Goal: Task Accomplishment & Management: Complete application form

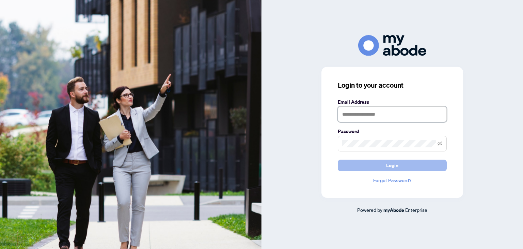
type input "**********"
click at [355, 164] on button "Login" at bounding box center [392, 165] width 109 height 12
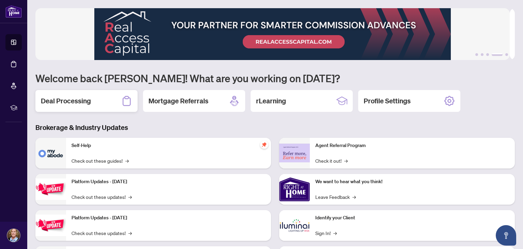
click at [62, 102] on h2 "Deal Processing" at bounding box center [66, 101] width 50 height 10
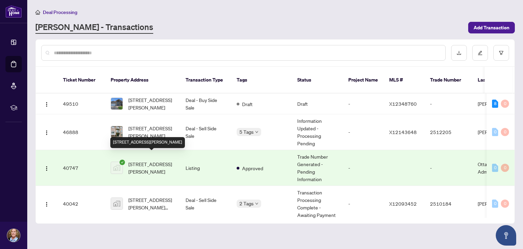
click at [138, 160] on span "[STREET_ADDRESS][PERSON_NAME]" at bounding box center [151, 167] width 46 height 15
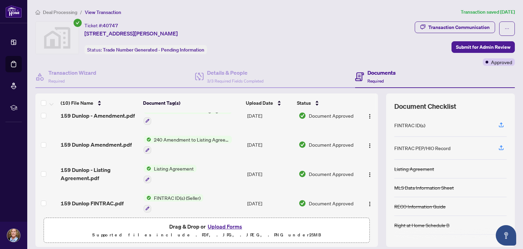
scroll to position [68, 0]
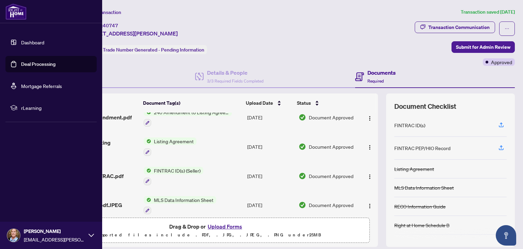
click at [21, 42] on link "Dashboard" at bounding box center [32, 42] width 23 height 6
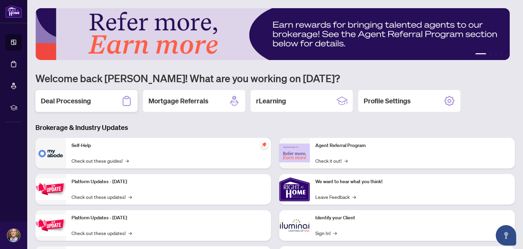
click at [82, 100] on h2 "Deal Processing" at bounding box center [66, 101] width 50 height 10
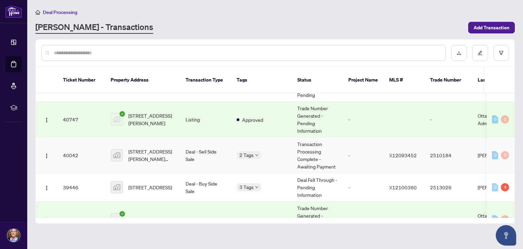
scroll to position [68, 0]
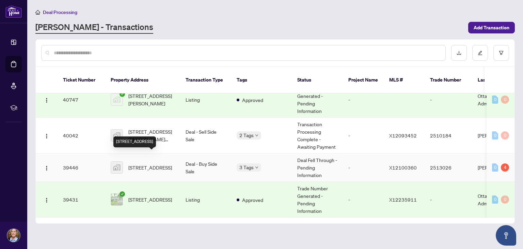
click at [141, 163] on span "[STREET_ADDRESS]" at bounding box center [150, 166] width 44 height 7
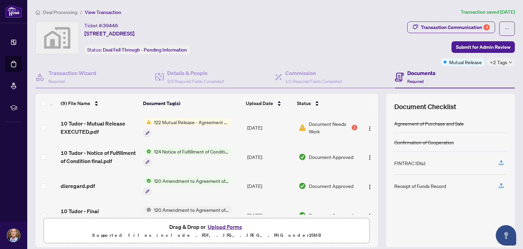
click at [220, 224] on button "Upload Forms" at bounding box center [225, 226] width 38 height 9
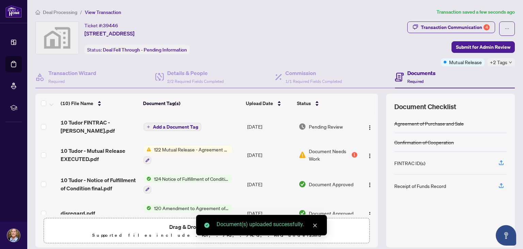
click at [158, 124] on span "Add a Document Tag" at bounding box center [175, 126] width 45 height 5
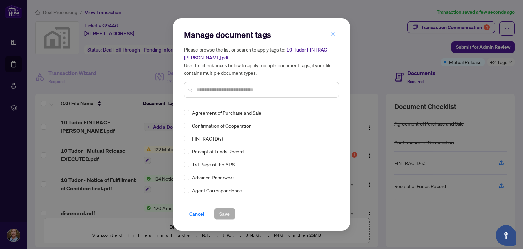
click at [200, 92] on input "text" at bounding box center [264, 89] width 137 height 7
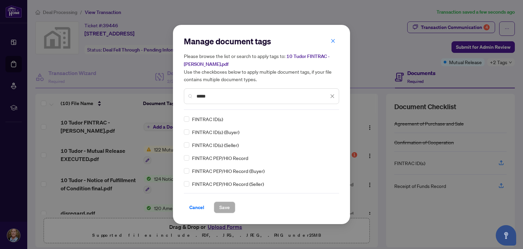
type input "*****"
click at [225, 206] on span "Save" at bounding box center [224, 207] width 11 height 11
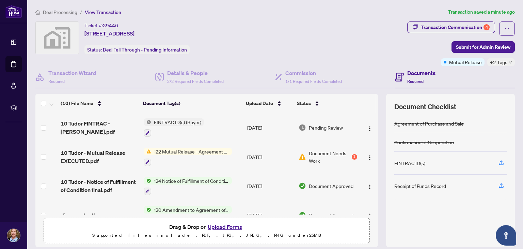
click at [214, 227] on button "Upload Forms" at bounding box center [225, 226] width 38 height 9
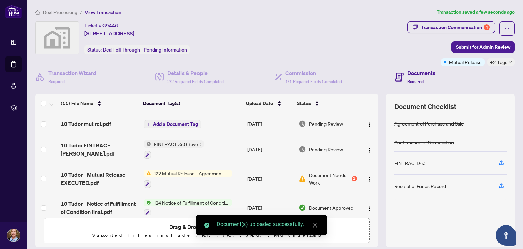
click at [168, 122] on span "Add a Document Tag" at bounding box center [175, 124] width 45 height 5
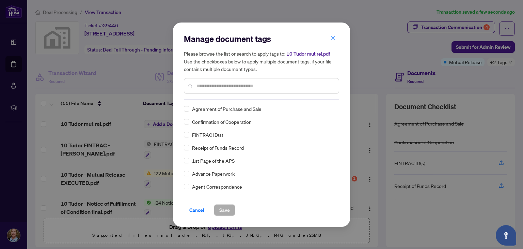
click at [199, 96] on div "Manage document tags Please browse the list or search to apply tags to: 10 Tudo…" at bounding box center [261, 66] width 155 height 66
click at [202, 82] on input "text" at bounding box center [264, 85] width 137 height 7
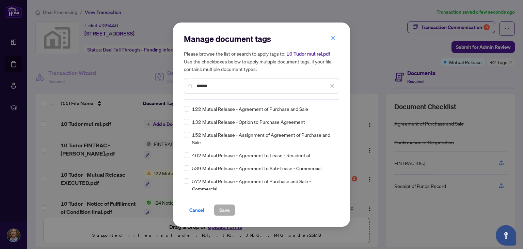
type input "******"
click at [219, 209] on span "Save" at bounding box center [224, 209] width 11 height 11
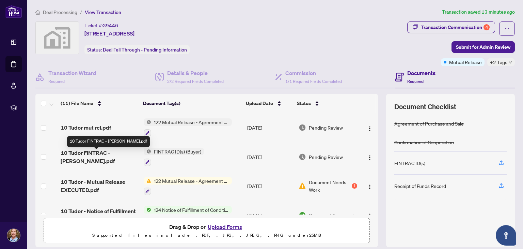
click at [112, 154] on span "10 Tudor FINTRAC - [PERSON_NAME].pdf" at bounding box center [99, 156] width 77 height 16
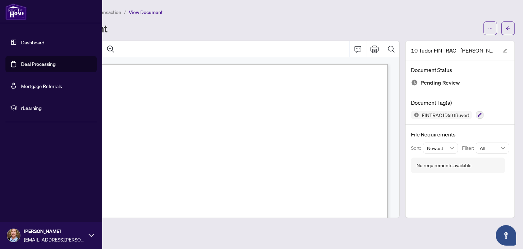
click at [21, 42] on link "Dashboard" at bounding box center [32, 42] width 23 height 6
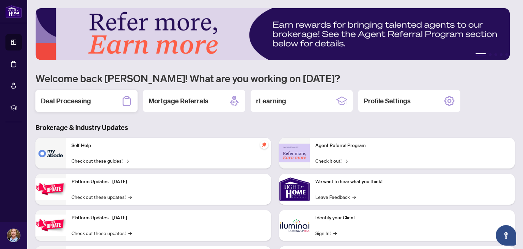
click at [103, 99] on div "Deal Processing" at bounding box center [86, 101] width 102 height 22
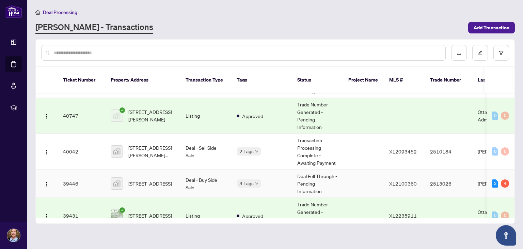
scroll to position [68, 0]
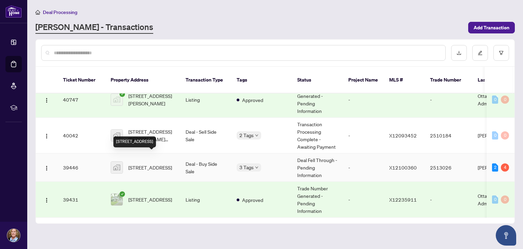
click at [135, 163] on span "[STREET_ADDRESS]" at bounding box center [150, 166] width 44 height 7
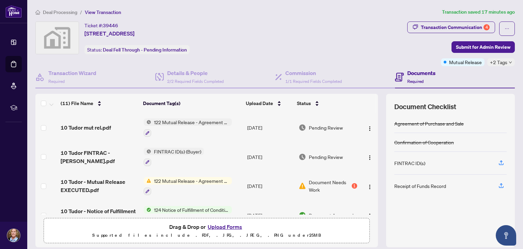
click at [210, 225] on button "Upload Forms" at bounding box center [225, 226] width 38 height 9
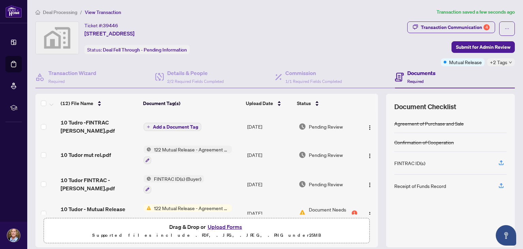
click at [161, 124] on span "Add a Document Tag" at bounding box center [175, 126] width 45 height 5
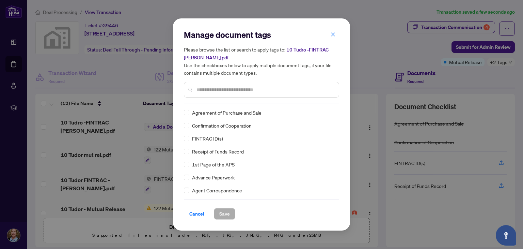
click at [207, 91] on input "text" at bounding box center [264, 89] width 137 height 7
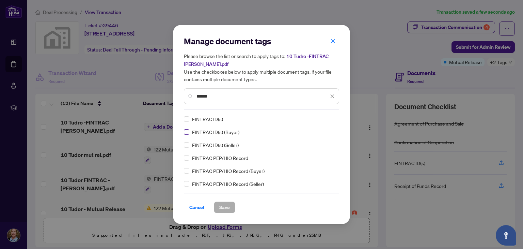
type input "******"
click at [230, 210] on button "Save" at bounding box center [224, 207] width 21 height 12
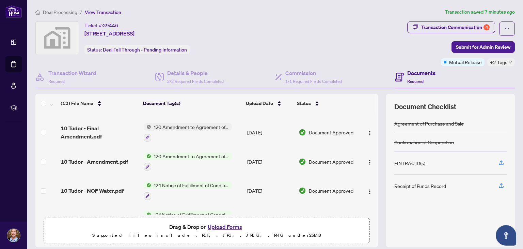
scroll to position [238, 0]
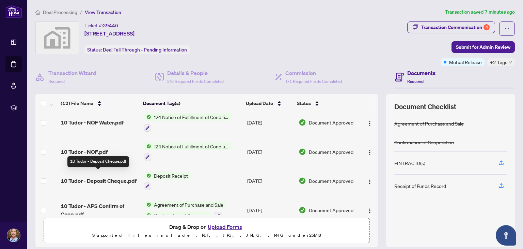
click at [90, 176] on span "10 Tudor - Deposit Cheque.pdf" at bounding box center [99, 180] width 76 height 8
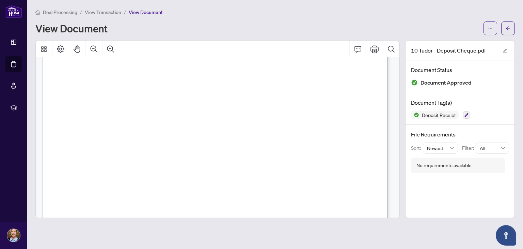
scroll to position [62, 0]
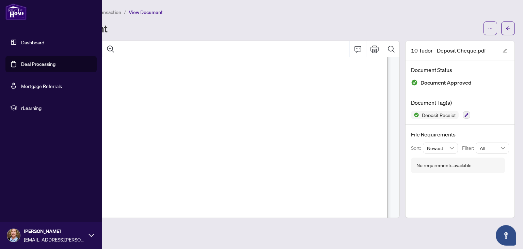
click at [21, 39] on link "Dashboard" at bounding box center [32, 42] width 23 height 6
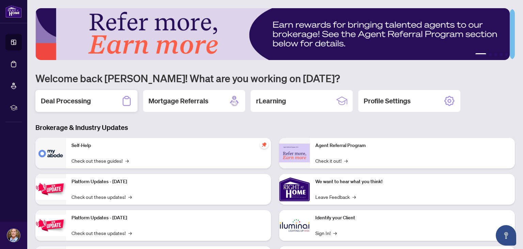
click at [58, 99] on h2 "Deal Processing" at bounding box center [66, 101] width 50 height 10
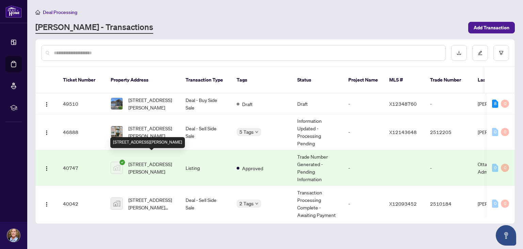
click at [152, 160] on span "[STREET_ADDRESS][PERSON_NAME]" at bounding box center [151, 167] width 46 height 15
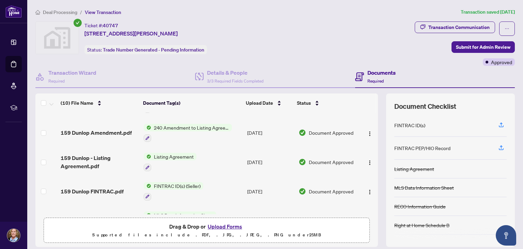
scroll to position [68, 0]
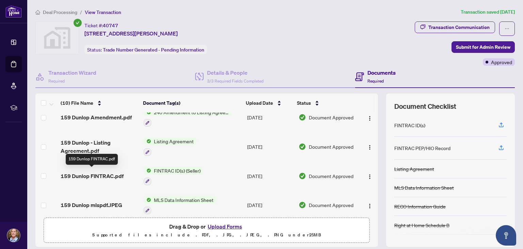
click at [111, 173] on span "159 Dunlop FINTRAC.pdf" at bounding box center [92, 176] width 63 height 8
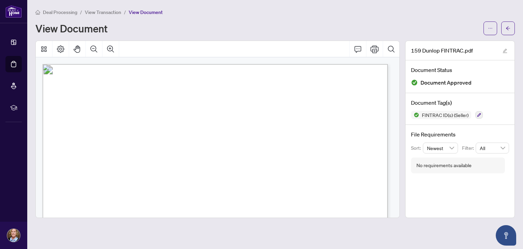
scroll to position [136, 0]
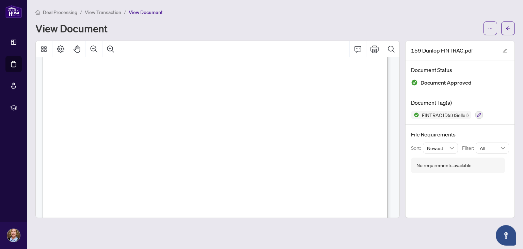
drag, startPoint x: 262, startPoint y: 83, endPoint x: 218, endPoint y: 85, distance: 43.6
click at [218, 85] on span "[DATE]" at bounding box center [225, 83] width 17 height 5
drag, startPoint x: 289, startPoint y: 130, endPoint x: 231, endPoint y: 130, distance: 57.9
click at [229, 131] on span "S5778-73316-86111" at bounding box center [253, 130] width 51 height 5
drag, startPoint x: 169, startPoint y: 144, endPoint x: 128, endPoint y: 144, distance: 40.9
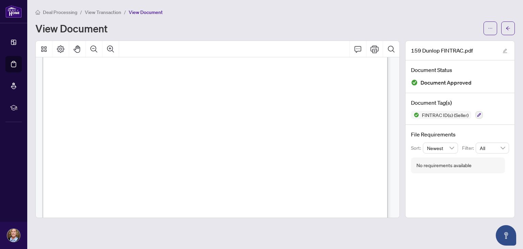
click at [128, 144] on span "[DATE]" at bounding box center [136, 144] width 16 height 5
drag, startPoint x: 347, startPoint y: 91, endPoint x: 205, endPoint y: 93, distance: 142.3
click at [205, 93] on span "Manager Account & Payroll Frontier Petroleum" at bounding box center [273, 90] width 137 height 5
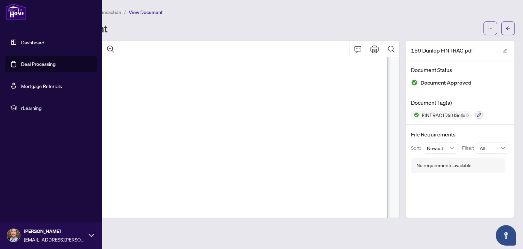
click at [26, 39] on link "Dashboard" at bounding box center [32, 42] width 23 height 6
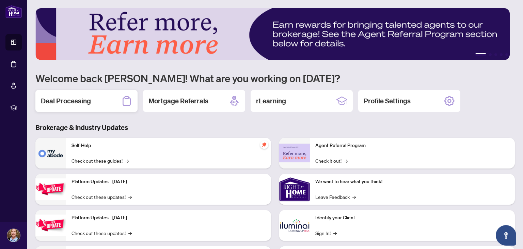
click at [81, 102] on h2 "Deal Processing" at bounding box center [66, 101] width 50 height 10
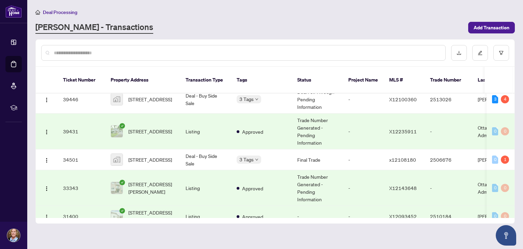
scroll to position [68, 0]
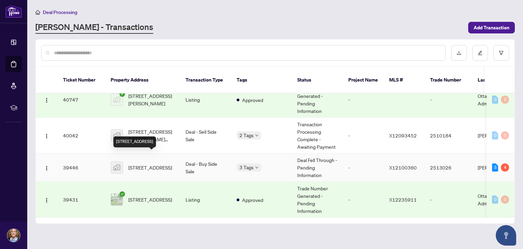
click at [131, 163] on span "[STREET_ADDRESS]" at bounding box center [150, 166] width 44 height 7
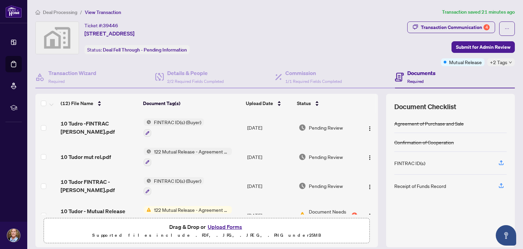
click at [229, 227] on button "Upload Forms" at bounding box center [225, 226] width 38 height 9
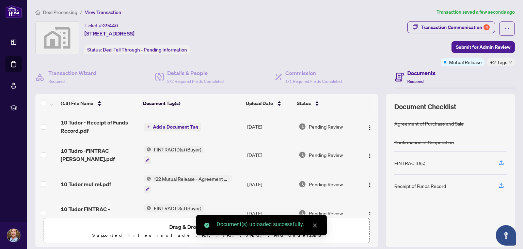
click at [187, 126] on span "Add a Document Tag" at bounding box center [175, 126] width 45 height 5
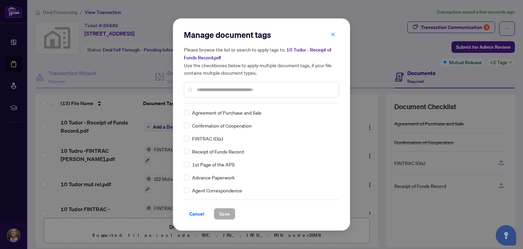
click at [211, 90] on input "text" at bounding box center [264, 89] width 137 height 7
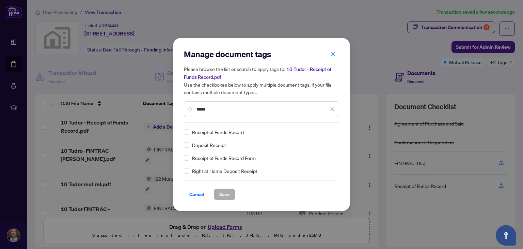
type input "*****"
click at [227, 196] on span "Save" at bounding box center [224, 194] width 11 height 11
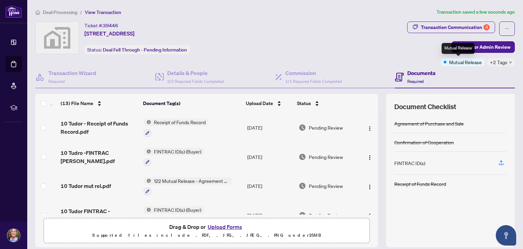
click at [459, 46] on div "Mutual Release" at bounding box center [458, 48] width 33 height 11
click at [482, 45] on span "Submit for Admin Review" at bounding box center [483, 47] width 54 height 11
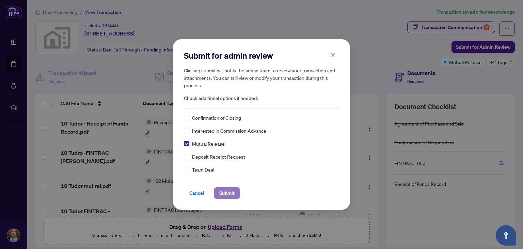
click at [233, 193] on span "Submit" at bounding box center [226, 192] width 15 height 11
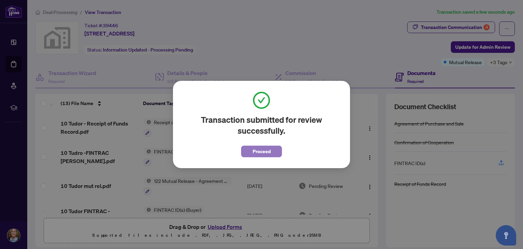
click at [257, 153] on span "Proceed" at bounding box center [262, 151] width 18 height 11
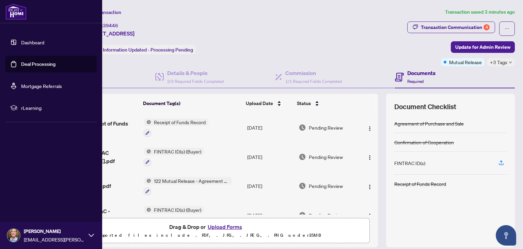
click at [21, 40] on link "Dashboard" at bounding box center [32, 42] width 23 height 6
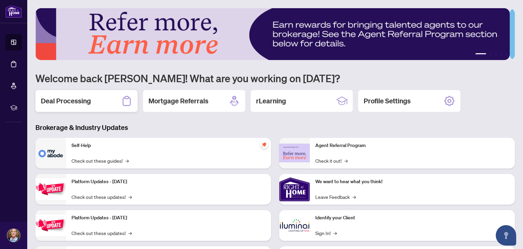
click at [82, 101] on h2 "Deal Processing" at bounding box center [66, 101] width 50 height 10
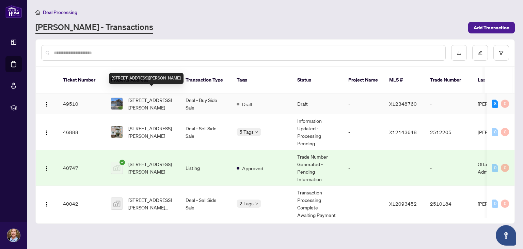
click at [140, 96] on span "[STREET_ADDRESS][PERSON_NAME]" at bounding box center [151, 103] width 46 height 15
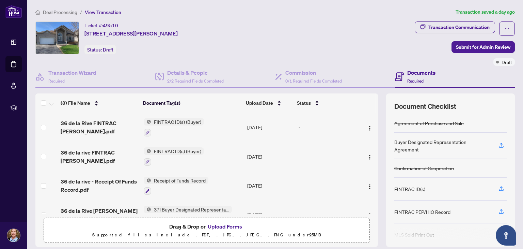
click at [223, 223] on button "Upload Forms" at bounding box center [225, 226] width 38 height 9
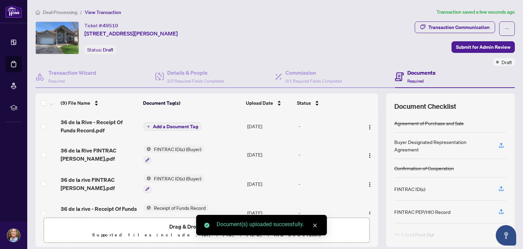
click at [179, 125] on span "Add a Document Tag" at bounding box center [175, 126] width 45 height 5
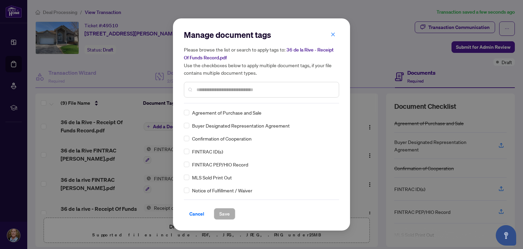
click at [209, 88] on input "text" at bounding box center [264, 89] width 137 height 7
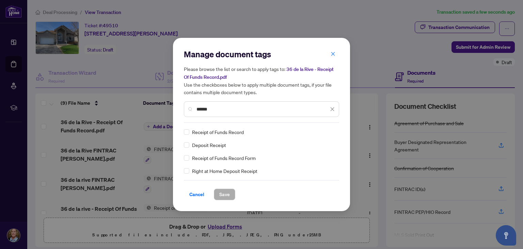
type input "******"
click at [221, 193] on span "Save" at bounding box center [224, 194] width 11 height 11
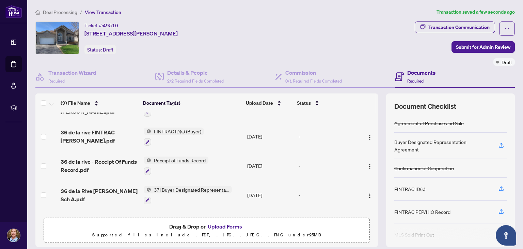
scroll to position [68, 0]
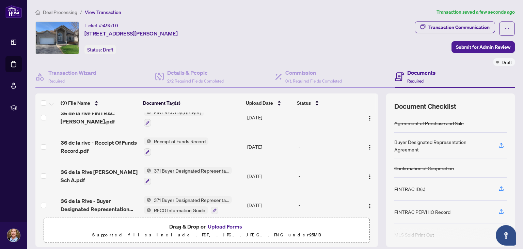
click at [169, 137] on span "Receipt of Funds Record" at bounding box center [179, 140] width 57 height 7
click at [145, 150] on icon "button" at bounding box center [147, 152] width 4 height 4
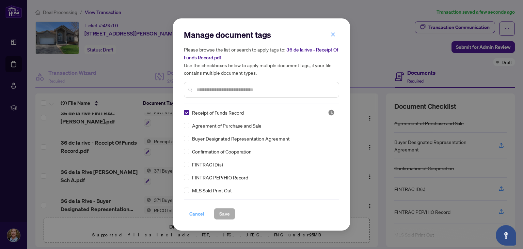
click at [193, 213] on span "Cancel" at bounding box center [196, 213] width 15 height 11
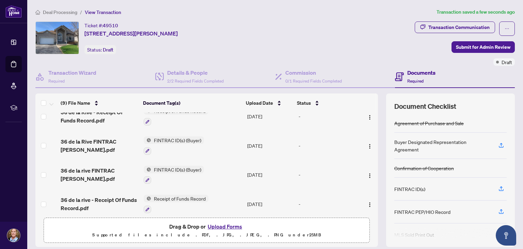
scroll to position [0, 0]
